Goal: Transaction & Acquisition: Purchase product/service

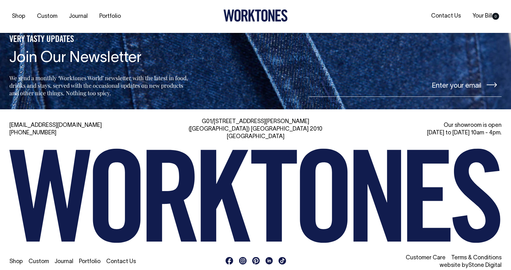
scroll to position [1392, 0]
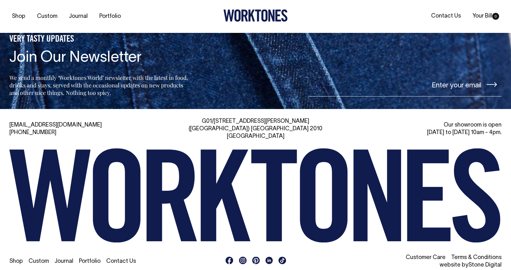
click at [121, 259] on link "Contact Us" at bounding box center [121, 261] width 30 height 5
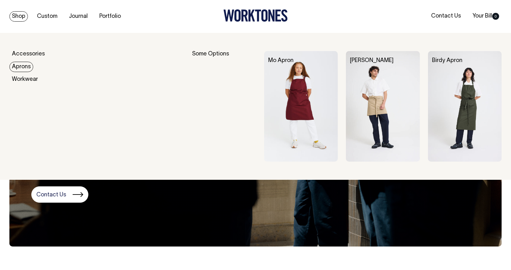
click at [22, 66] on link "Aprons" at bounding box center [21, 67] width 24 height 10
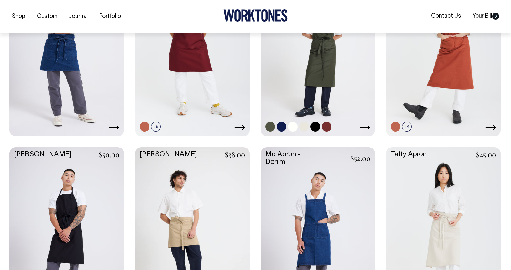
scroll to position [228, 0]
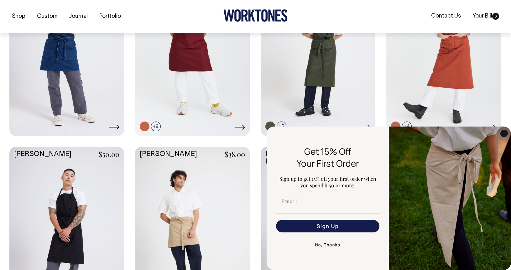
click at [505, 134] on circle "Close dialog" at bounding box center [504, 133] width 7 height 7
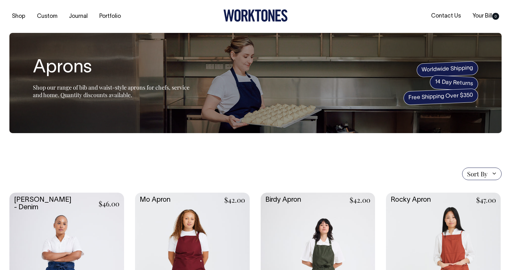
scroll to position [0, 0]
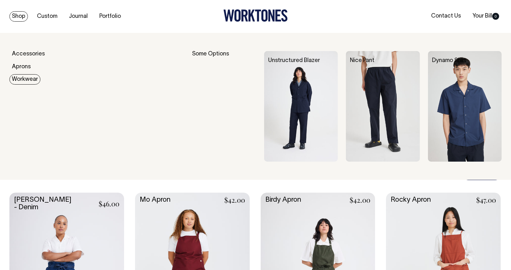
click at [23, 81] on link "Workwear" at bounding box center [24, 79] width 31 height 10
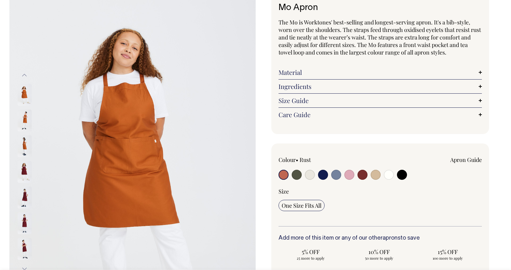
scroll to position [46, 0]
click at [364, 174] on input "radio" at bounding box center [362, 174] width 10 height 10
radio input "true"
select select "Burgundy"
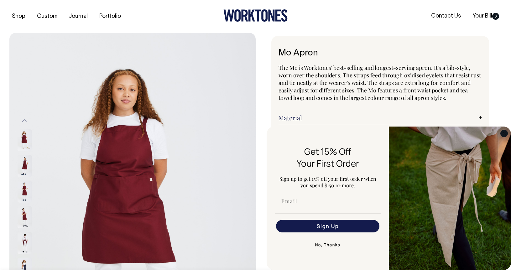
click at [505, 133] on circle "Close dialog" at bounding box center [504, 133] width 7 height 7
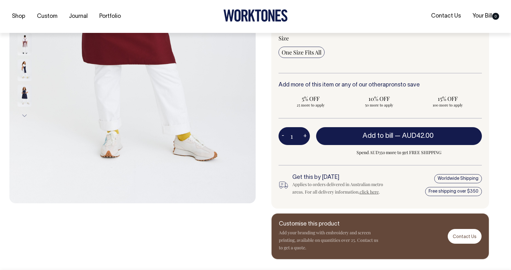
scroll to position [199, 0]
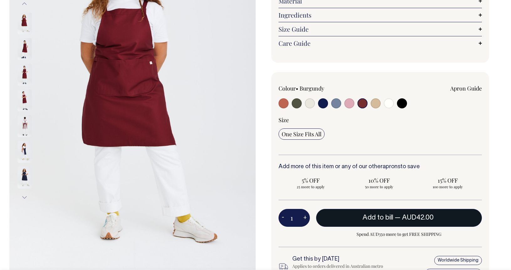
click at [417, 216] on span "AUD42.00" at bounding box center [418, 218] width 32 height 6
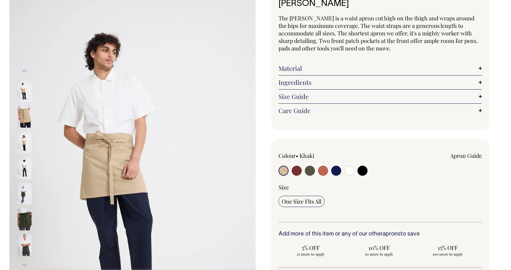
click at [296, 173] on input "radio" at bounding box center [297, 171] width 10 height 10
radio input "true"
select select "Burgundy"
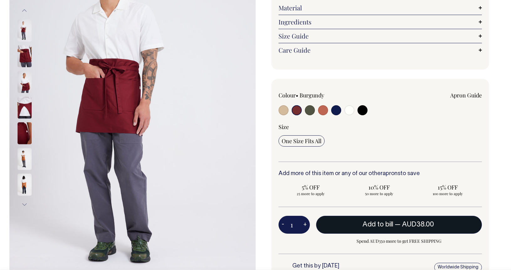
scroll to position [110, 0]
click at [387, 223] on span "Add to bill" at bounding box center [377, 224] width 31 height 6
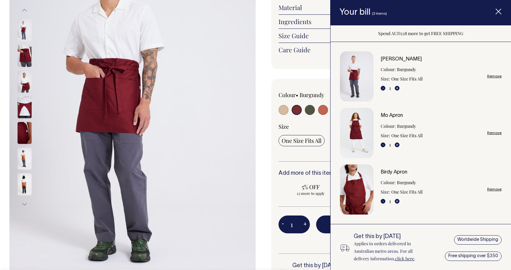
click at [498, 13] on icon "Item added to your cart" at bounding box center [498, 12] width 6 height 6
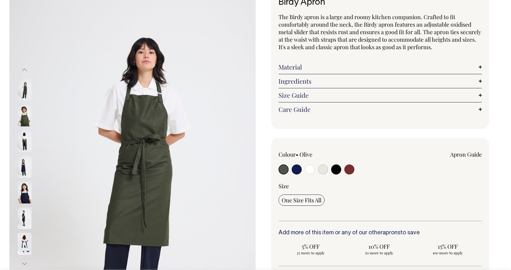
scroll to position [51, 0]
click at [348, 170] on input "radio" at bounding box center [349, 169] width 10 height 10
radio input "true"
select select "Burgundy"
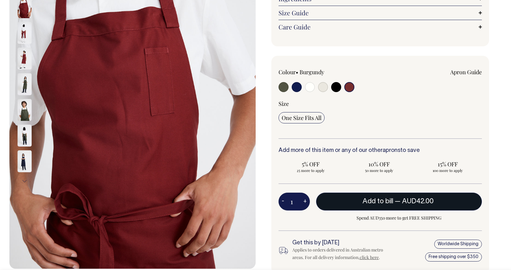
scroll to position [133, 0]
click at [383, 200] on span "Add to bill" at bounding box center [377, 201] width 31 height 6
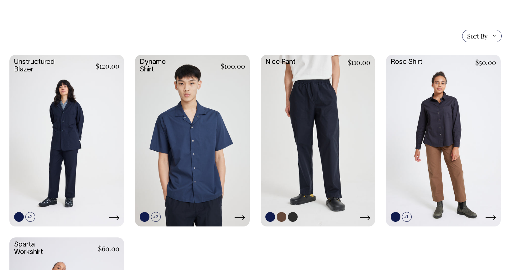
scroll to position [155, 0]
click at [468, 136] on link at bounding box center [443, 140] width 115 height 171
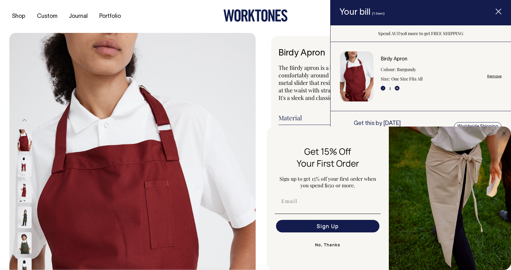
select select "Burgundy"
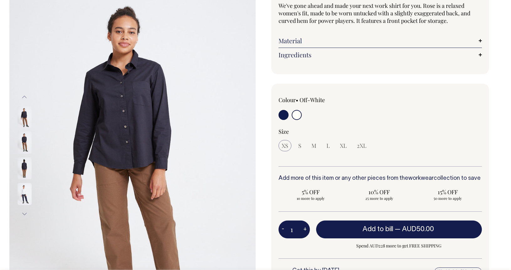
click at [295, 118] on input "radio" at bounding box center [297, 115] width 10 height 10
click at [298, 115] on input "radio" at bounding box center [297, 115] width 10 height 10
click at [293, 115] on input "radio" at bounding box center [297, 115] width 10 height 10
click at [298, 115] on input "radio" at bounding box center [297, 115] width 10 height 10
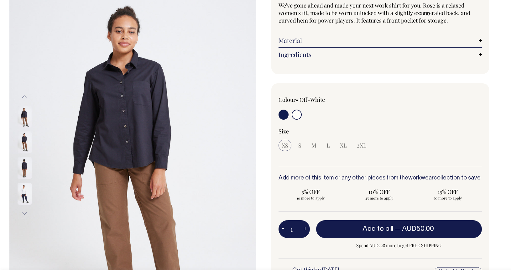
click at [281, 117] on input "radio" at bounding box center [283, 115] width 10 height 10
radio input "true"
radio input "false"
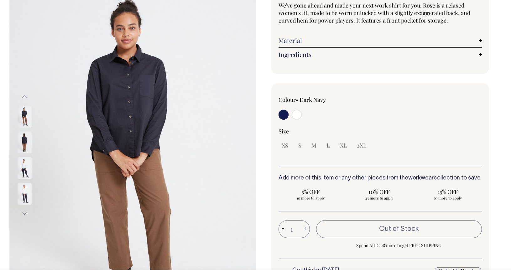
click at [296, 113] on input "radio" at bounding box center [297, 115] width 10 height 10
radio input "true"
select select "Off-White"
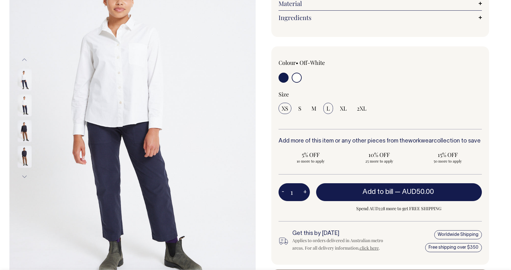
click at [327, 110] on span "L" at bounding box center [327, 109] width 3 height 8
click at [327, 110] on input "L" at bounding box center [328, 108] width 10 height 11
radio input "true"
select select "L"
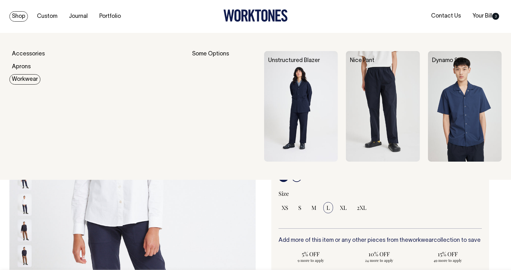
click at [23, 79] on link "Workwear" at bounding box center [24, 79] width 31 height 10
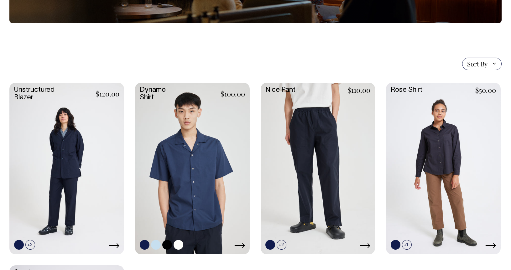
click at [202, 127] on link at bounding box center [192, 168] width 115 height 171
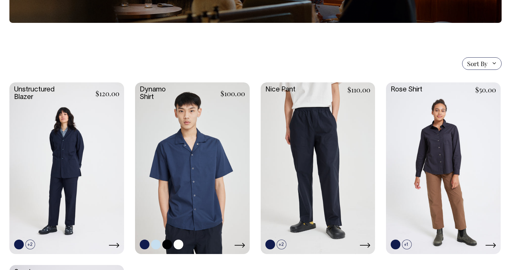
scroll to position [127, 0]
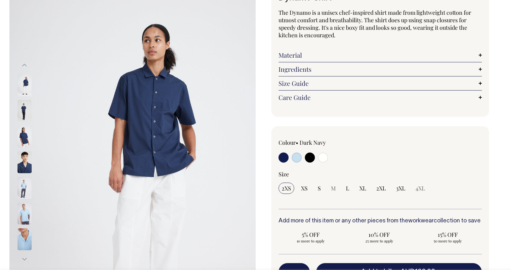
click at [322, 157] on input "radio" at bounding box center [323, 158] width 10 height 10
radio input "true"
select select "Off-White"
